Goal: Navigation & Orientation: Find specific page/section

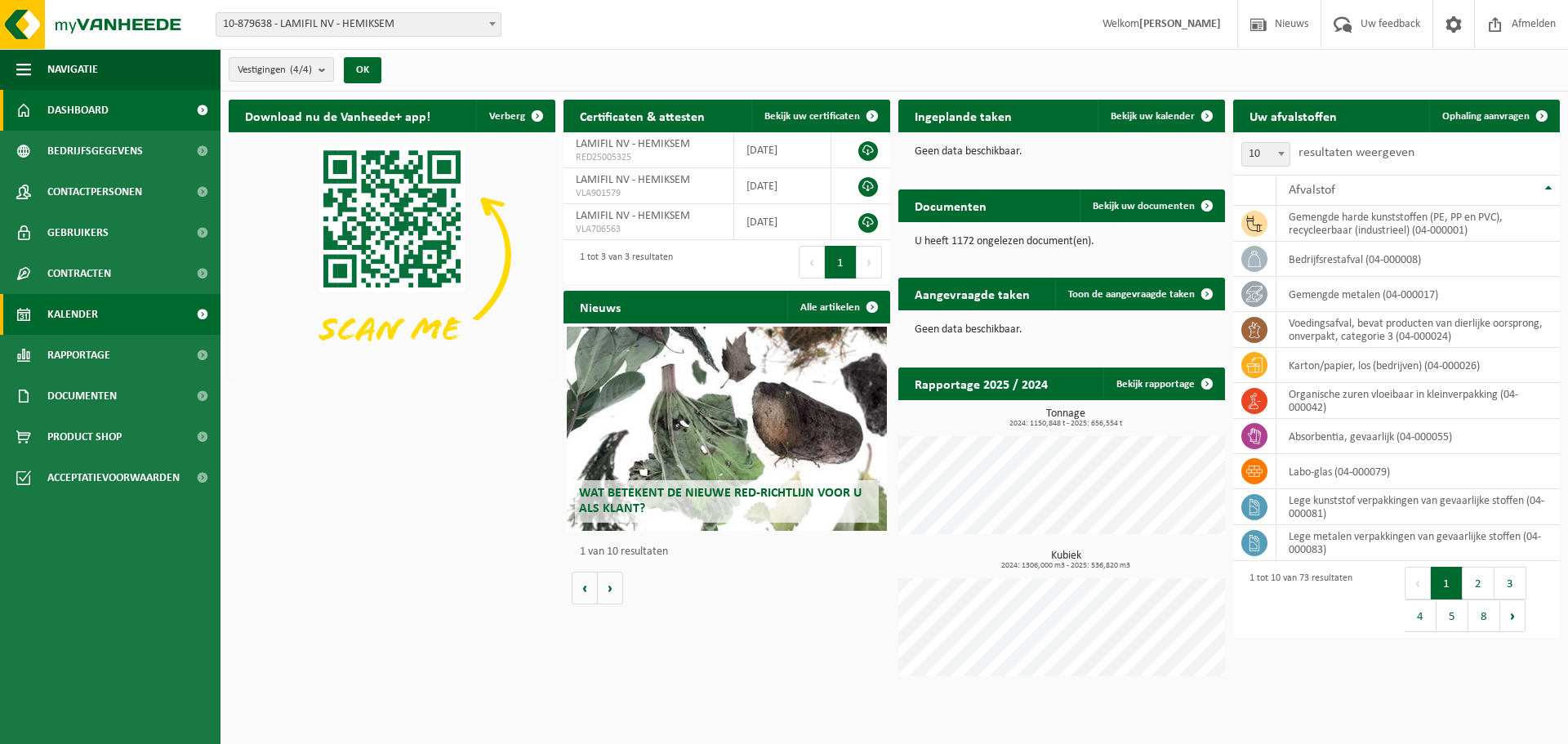
click at [87, 311] on span "Kalender" at bounding box center [72, 314] width 51 height 40
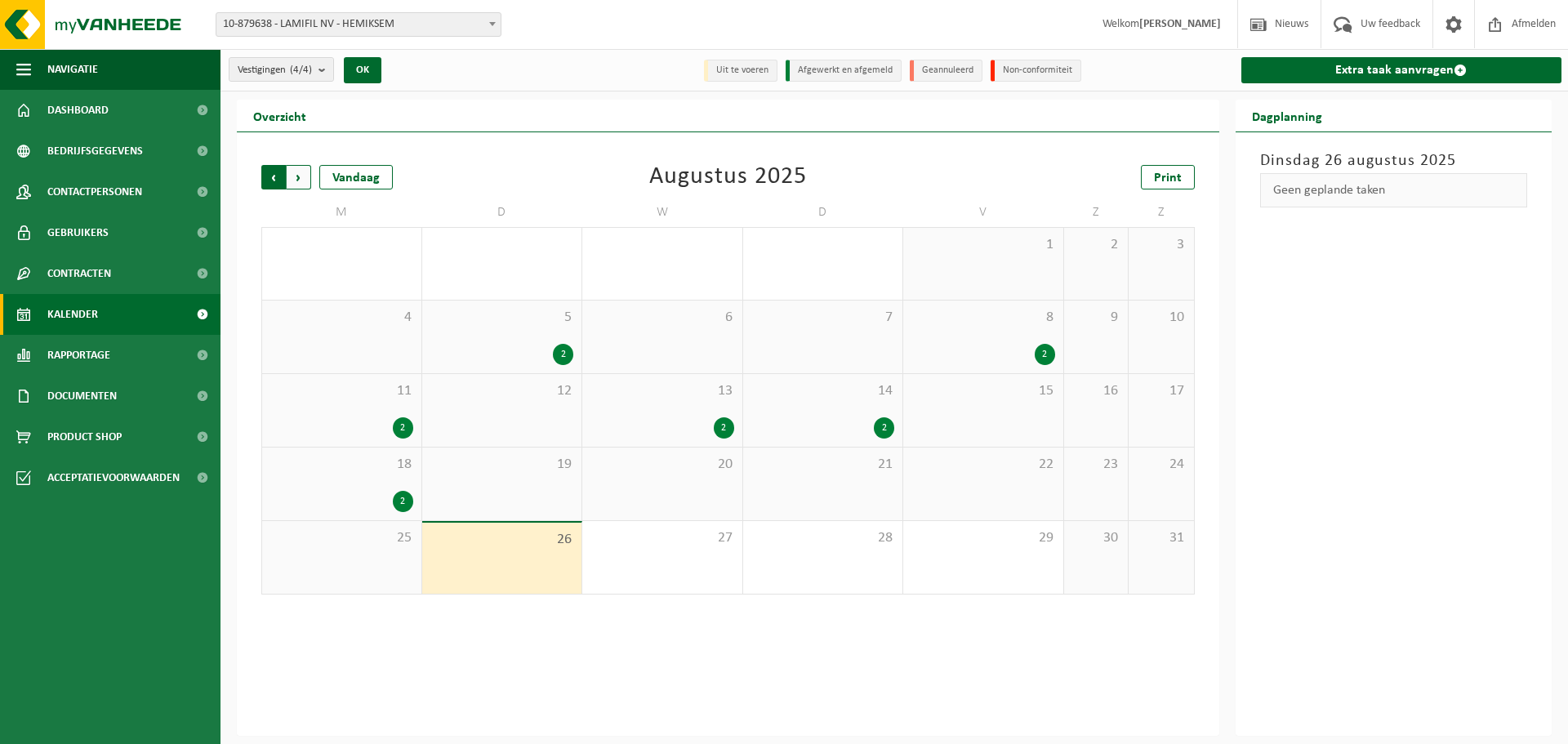
click at [301, 174] on span "Volgende" at bounding box center [298, 177] width 24 height 24
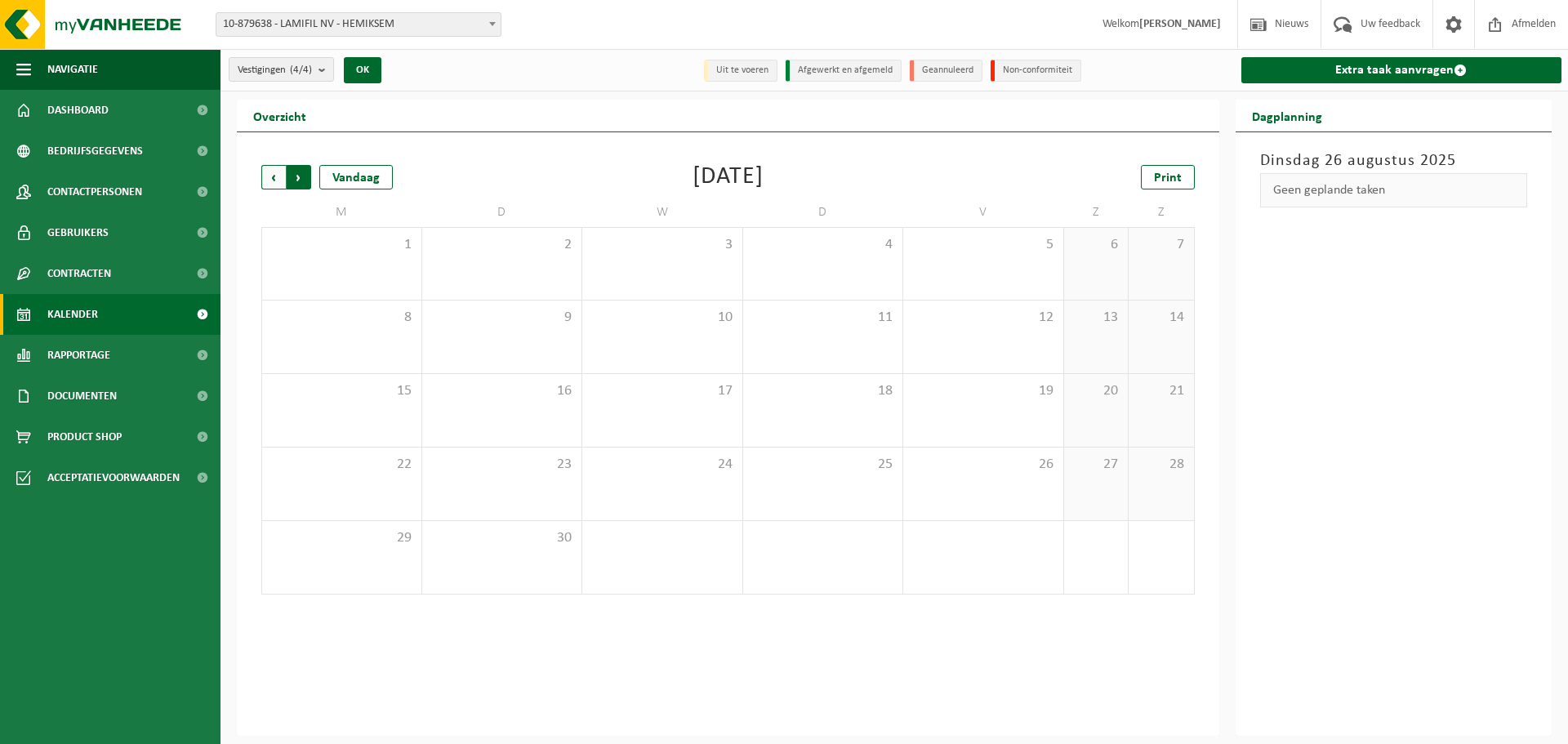
click at [269, 180] on span "Vorige" at bounding box center [273, 177] width 24 height 24
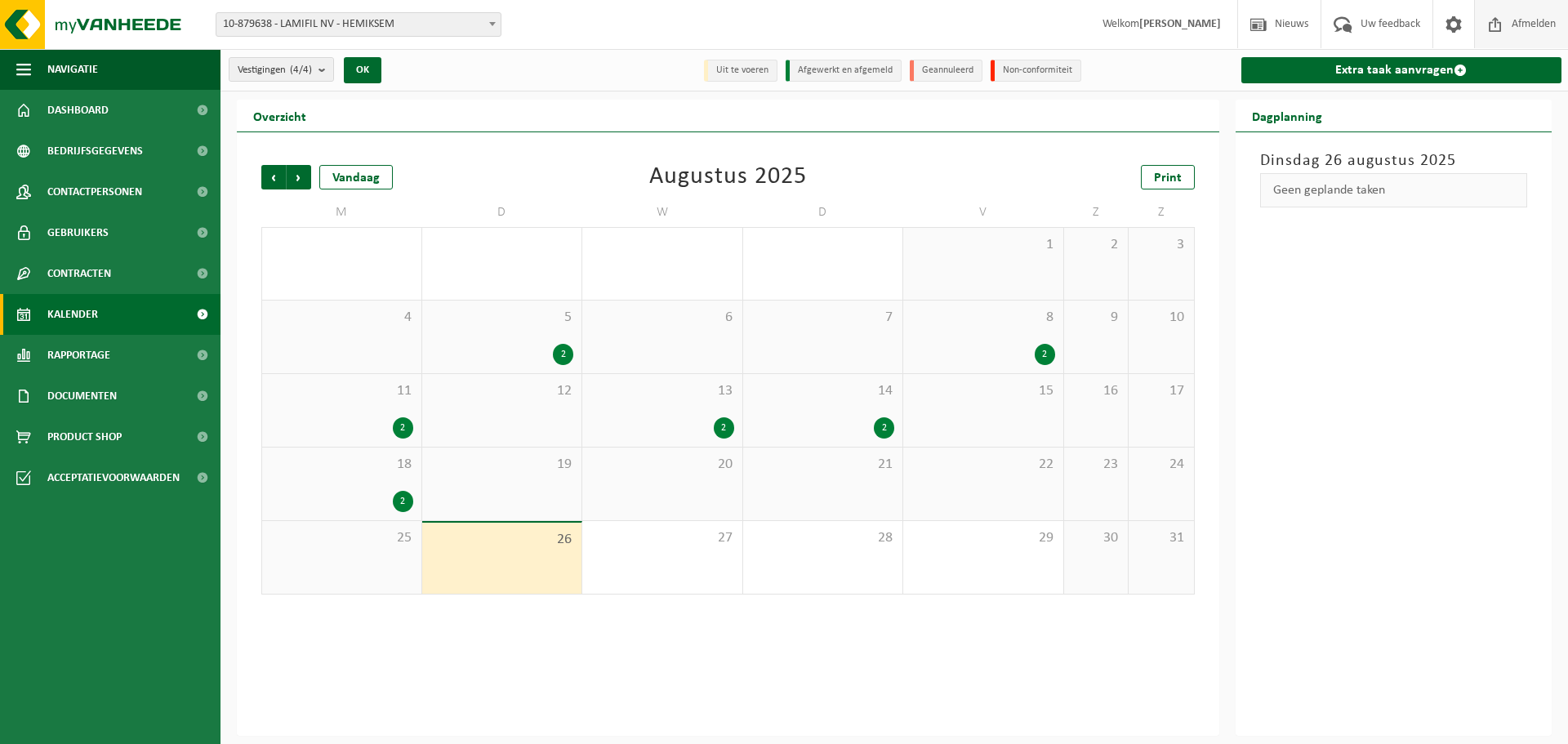
click at [1519, 28] on span "Afmelden" at bounding box center [1533, 24] width 52 height 48
